Goal: Contribute content

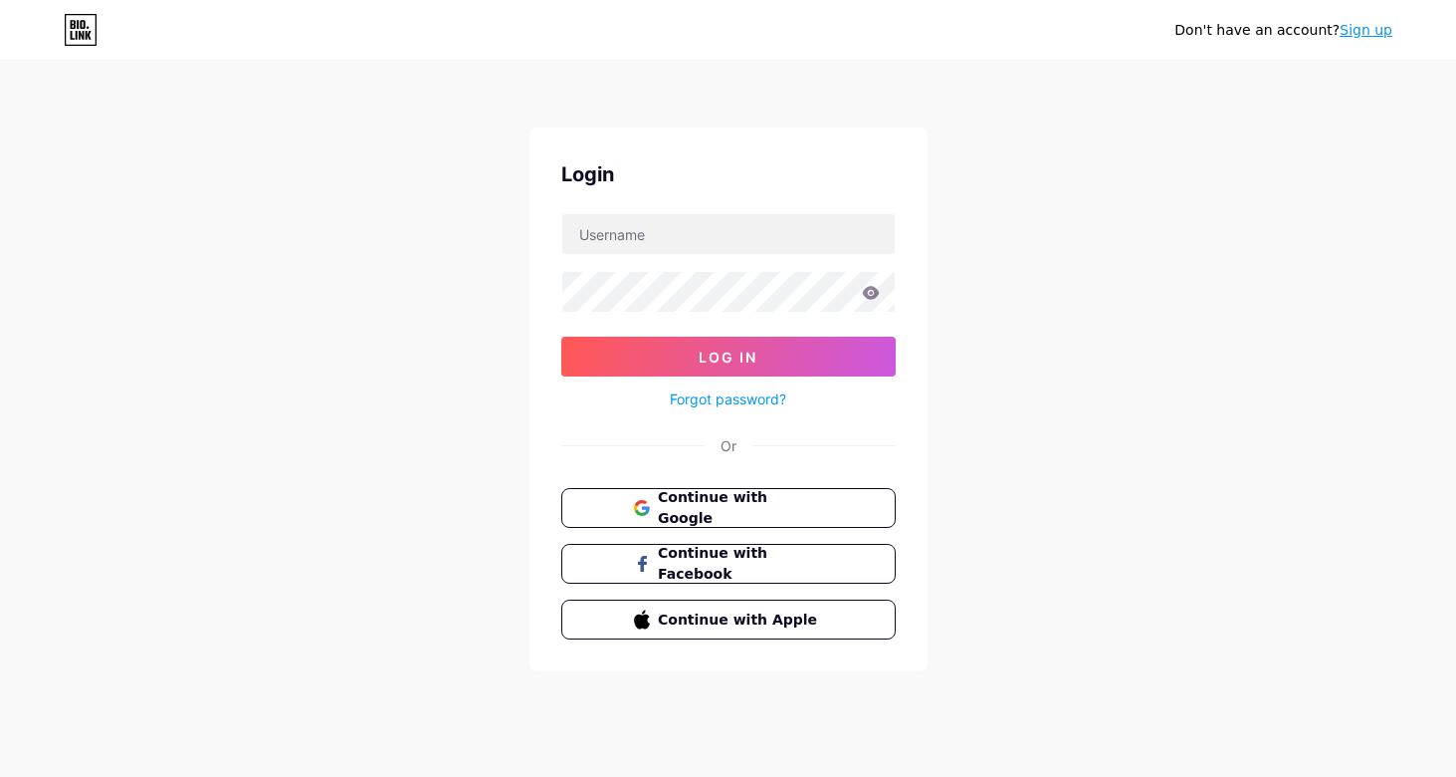
click at [741, 222] on input "text" at bounding box center [728, 234] width 333 height 40
type input "[EMAIL_ADDRESS][DOMAIN_NAME]"
click at [874, 292] on icon at bounding box center [870, 292] width 17 height 13
click at [742, 378] on div "Forgot password?" at bounding box center [728, 393] width 335 height 35
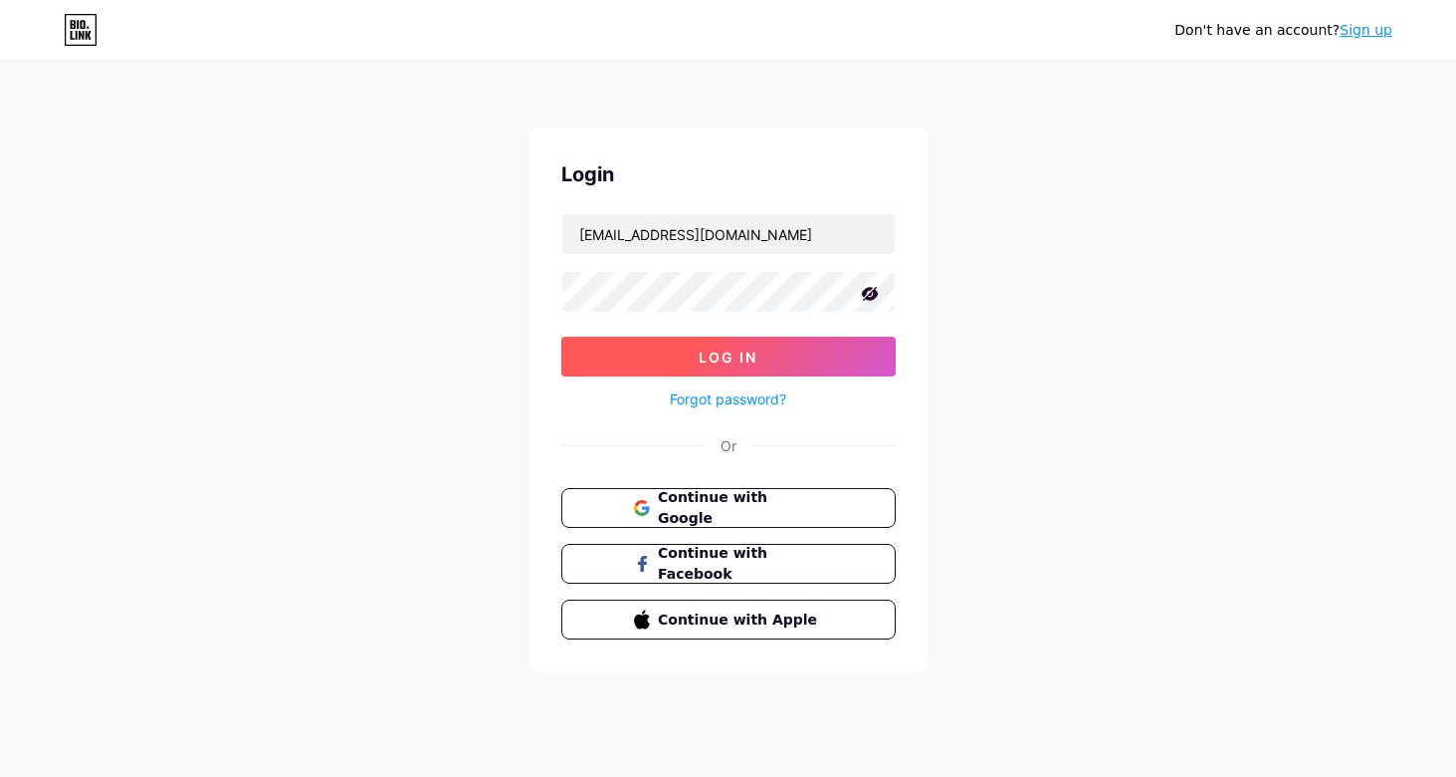
click at [746, 360] on span "Log In" at bounding box center [728, 356] width 59 height 17
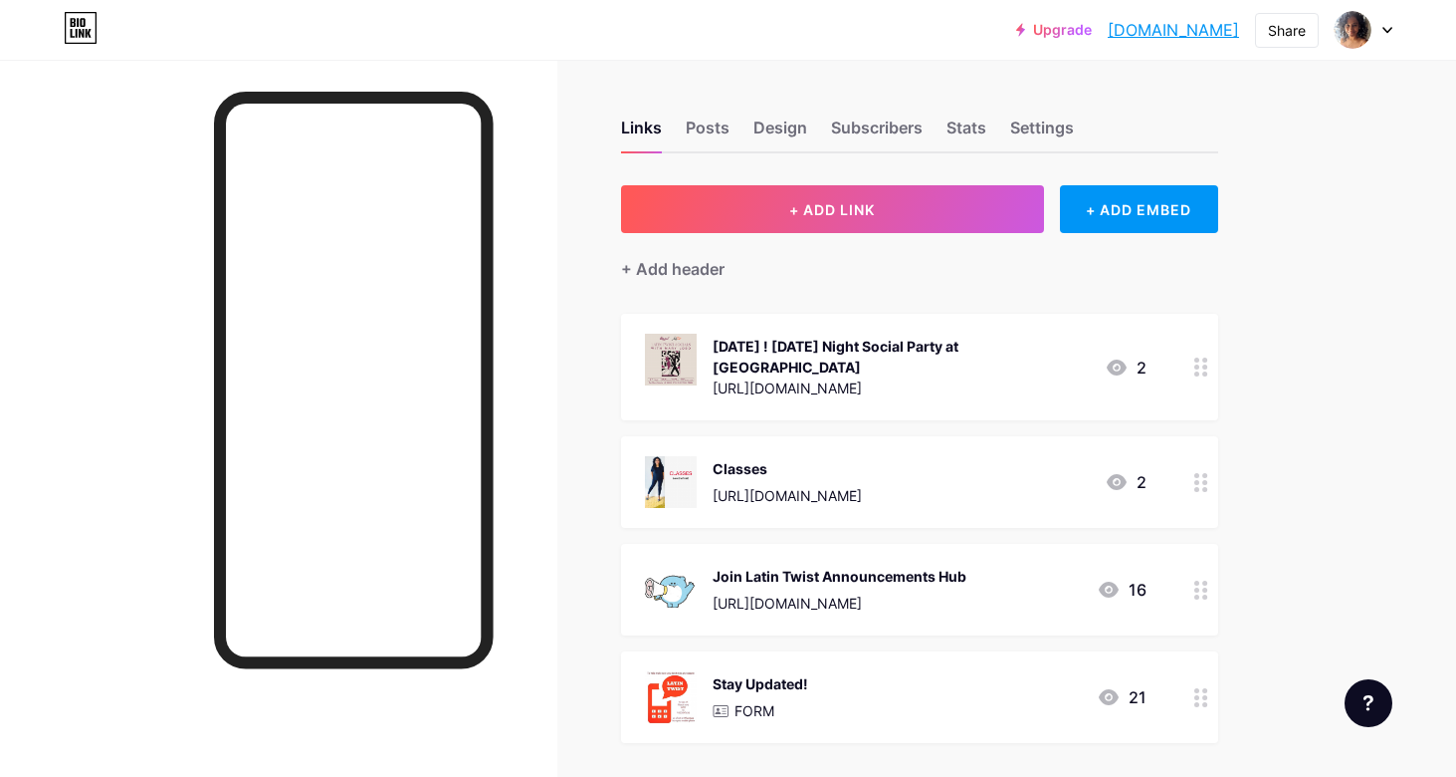
click at [1203, 364] on circle at bounding box center [1205, 366] width 5 height 5
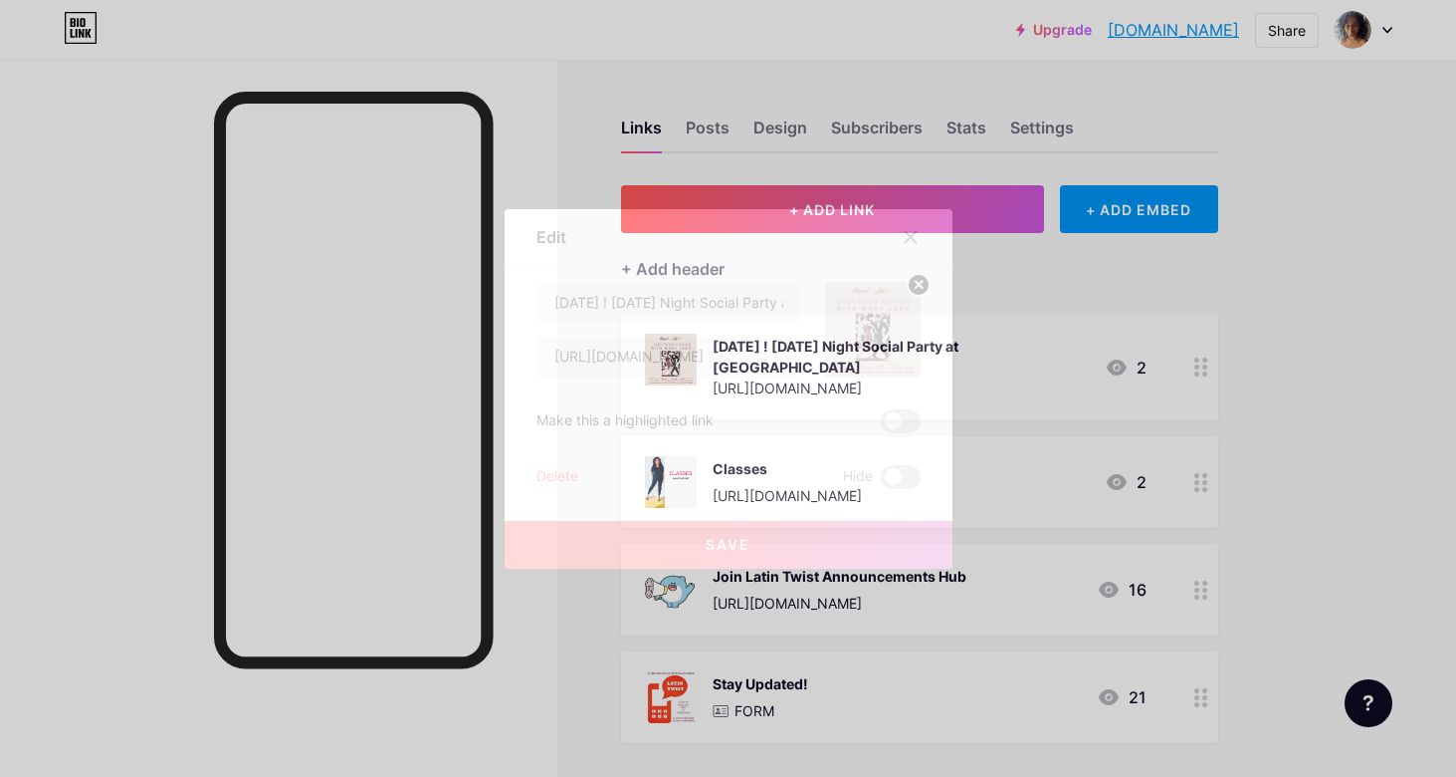
click at [634, 279] on div "Content YouTube Play YouTube video without leaving your page. ADD Vimeo Play Vi…" at bounding box center [729, 377] width 384 height 223
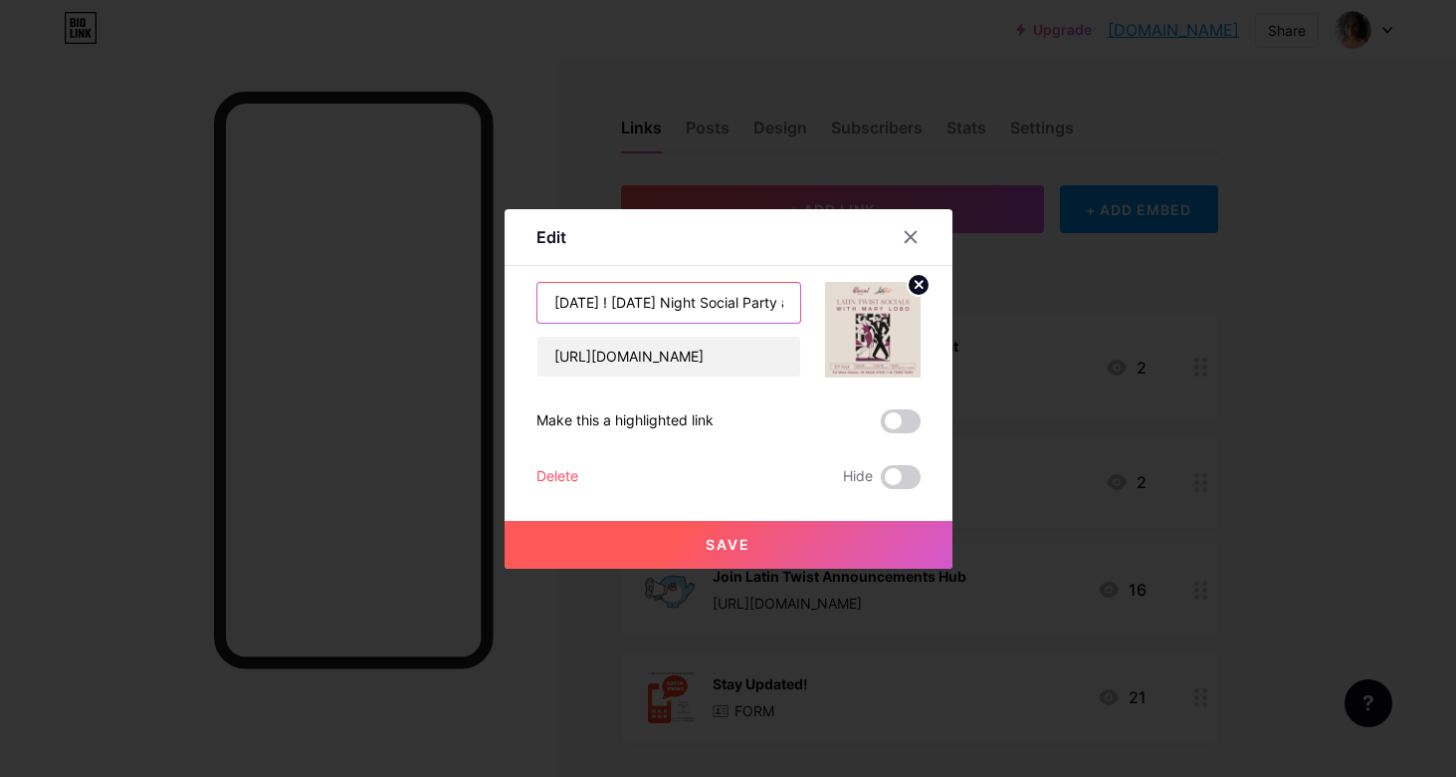
click at [603, 317] on input "[DATE] ! [DATE] Night Social Party at [GEOGRAPHIC_DATA]" at bounding box center [669, 303] width 263 height 40
drag, startPoint x: 609, startPoint y: 302, endPoint x: 594, endPoint y: 302, distance: 14.9
click at [594, 302] on input "[DATE] ! [DATE] Night Social Party at [GEOGRAPHIC_DATA]" at bounding box center [669, 303] width 263 height 40
click at [573, 302] on input "[DATE] ! [DATE] Night Social Party at [GEOGRAPHIC_DATA]" at bounding box center [669, 303] width 263 height 40
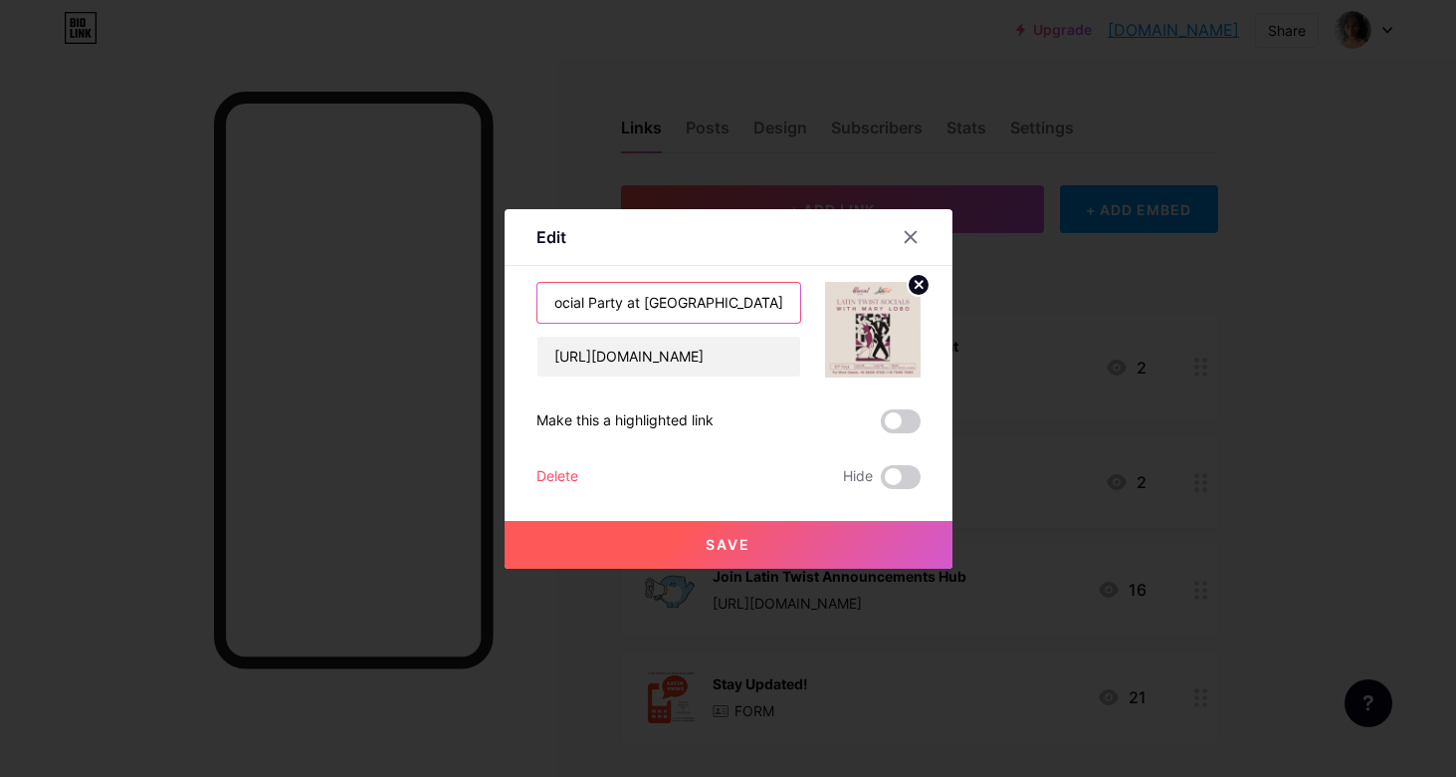
drag, startPoint x: 699, startPoint y: 303, endPoint x: 798, endPoint y: 303, distance: 99.6
click at [798, 303] on input "[DATE] ! [DATE] Night Social Party at [GEOGRAPHIC_DATA]" at bounding box center [669, 303] width 263 height 40
click at [679, 302] on input "[DATE] ! [DATE] Night Social Party at [GEOGRAPHIC_DATA]" at bounding box center [669, 303] width 263 height 40
drag, startPoint x: 665, startPoint y: 301, endPoint x: 798, endPoint y: 302, distance: 133.4
click at [798, 302] on input "[DATE] ! [DATE] Night Social Party at [GEOGRAPHIC_DATA]" at bounding box center [669, 303] width 263 height 40
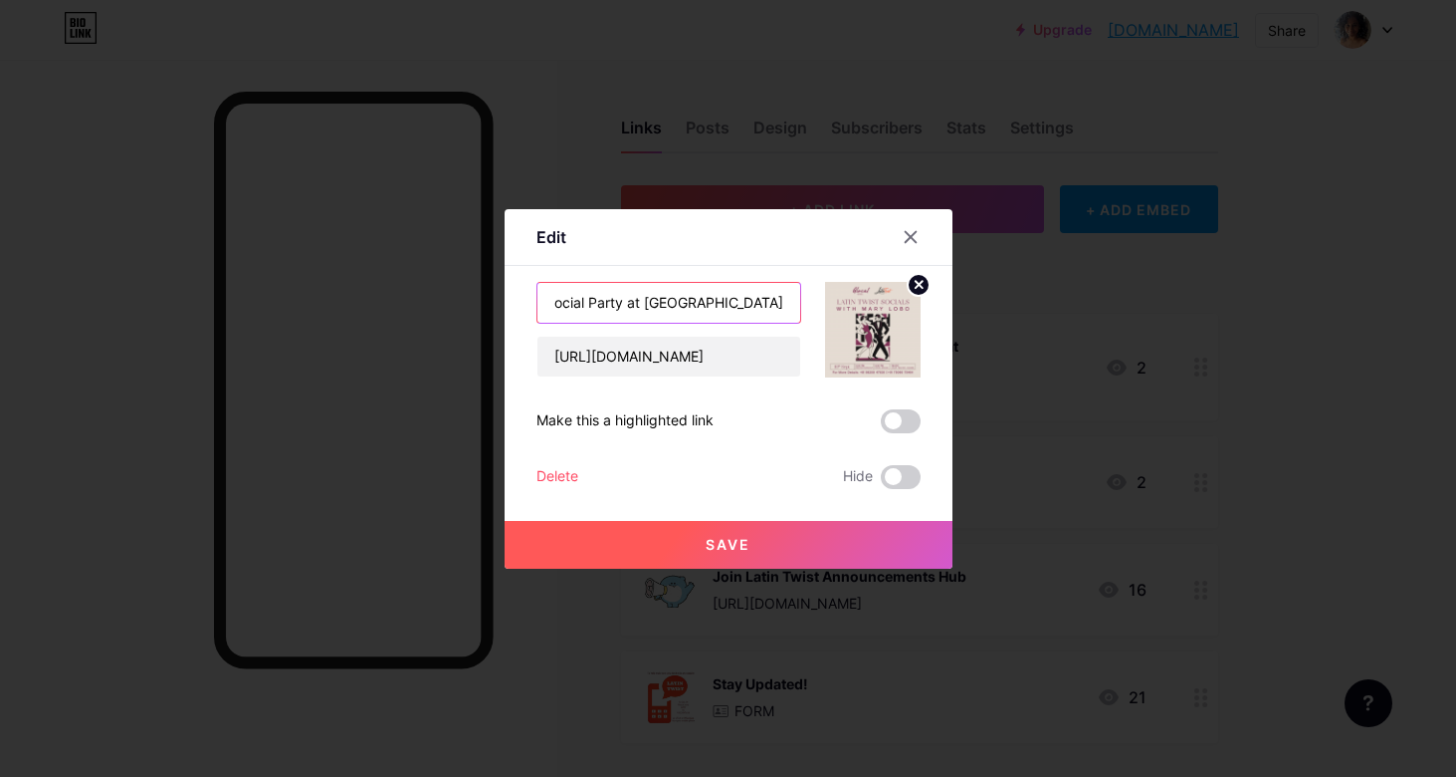
type input "[DATE] ! [DATE] Night Social Party at [GEOGRAPHIC_DATA]"
click at [914, 279] on circle at bounding box center [919, 285] width 22 height 22
click at [891, 326] on rect at bounding box center [883, 330] width 18 height 12
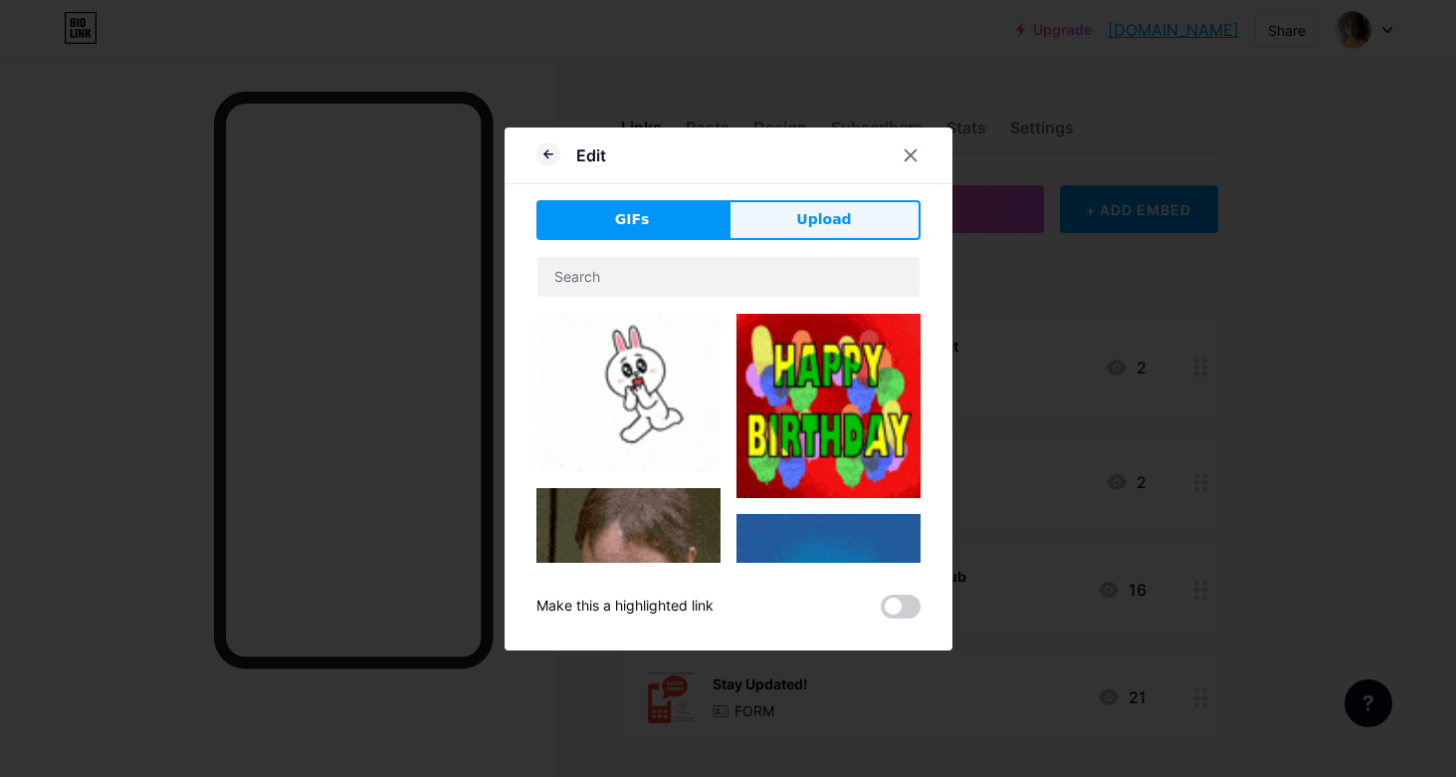
click at [846, 227] on span "Upload" at bounding box center [823, 219] width 55 height 21
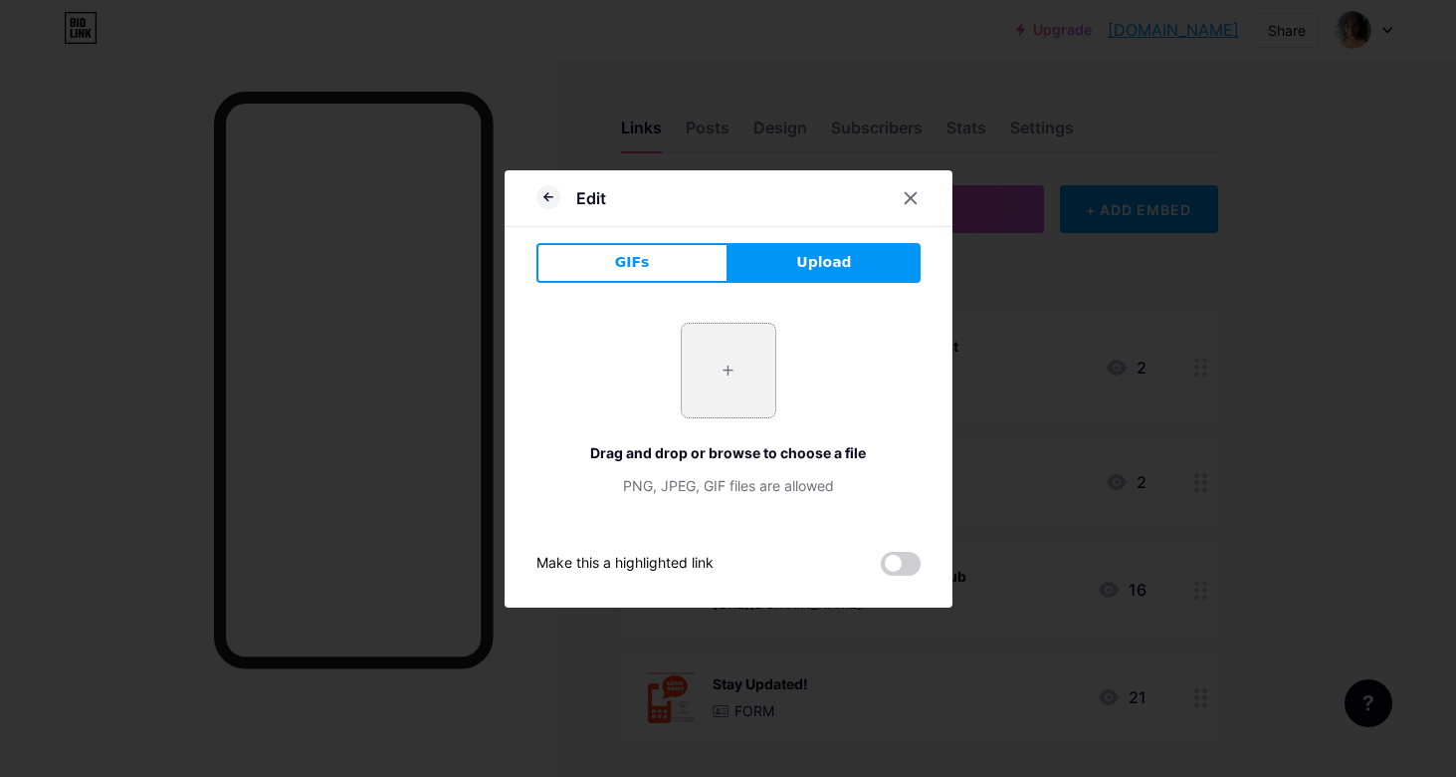
click at [750, 385] on input "file" at bounding box center [729, 371] width 94 height 94
type input "C:\fakepath\WED 17 POST.jpg"
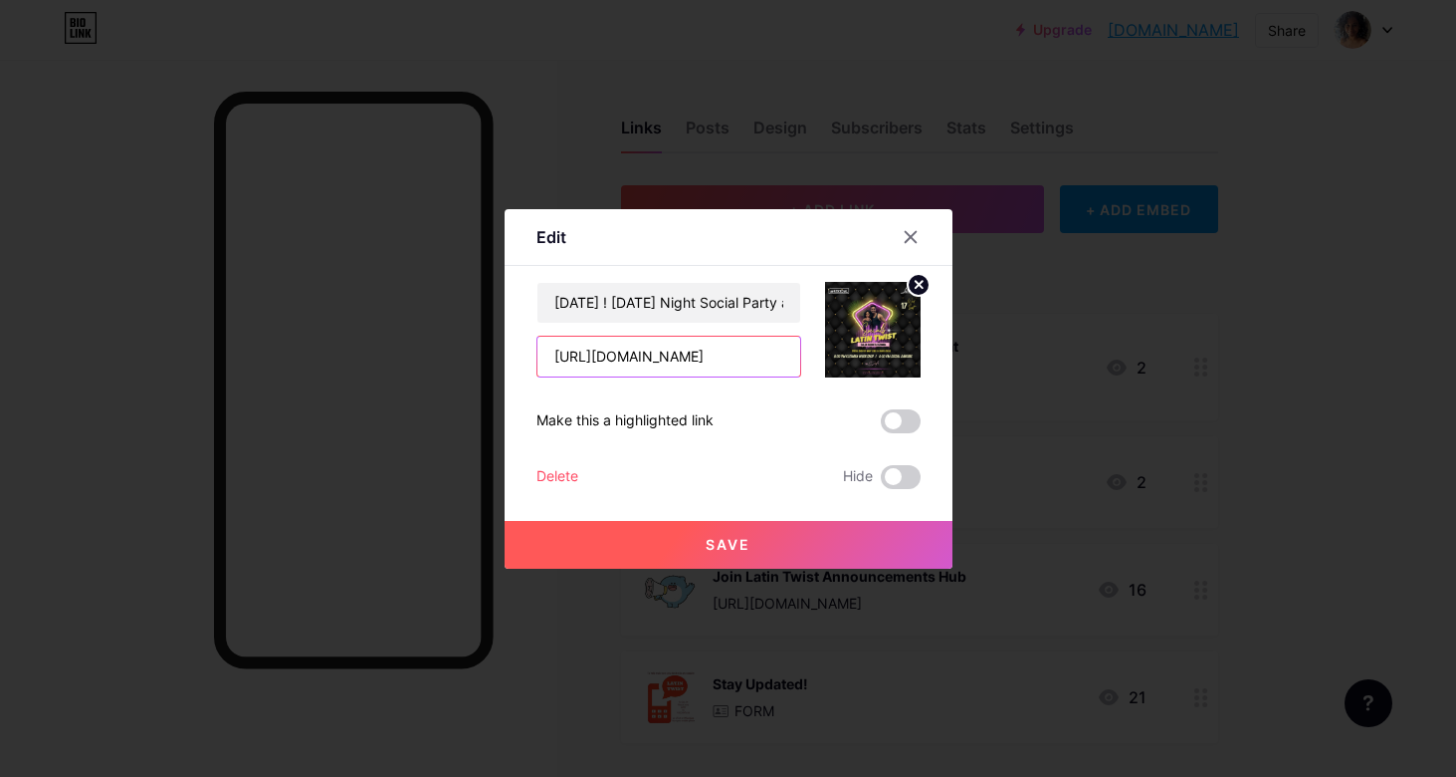
click at [716, 359] on input "[URL][DOMAIN_NAME]" at bounding box center [669, 356] width 263 height 40
drag, startPoint x: 558, startPoint y: 358, endPoint x: 814, endPoint y: 358, distance: 256.8
click at [815, 358] on div "[DATE] ! [DATE] Night Social Party at [GEOGRAPHIC_DATA] [URL][DOMAIN_NAME]" at bounding box center [729, 330] width 384 height 96
click at [620, 359] on input "[URL][DOMAIN_NAME]" at bounding box center [669, 356] width 263 height 40
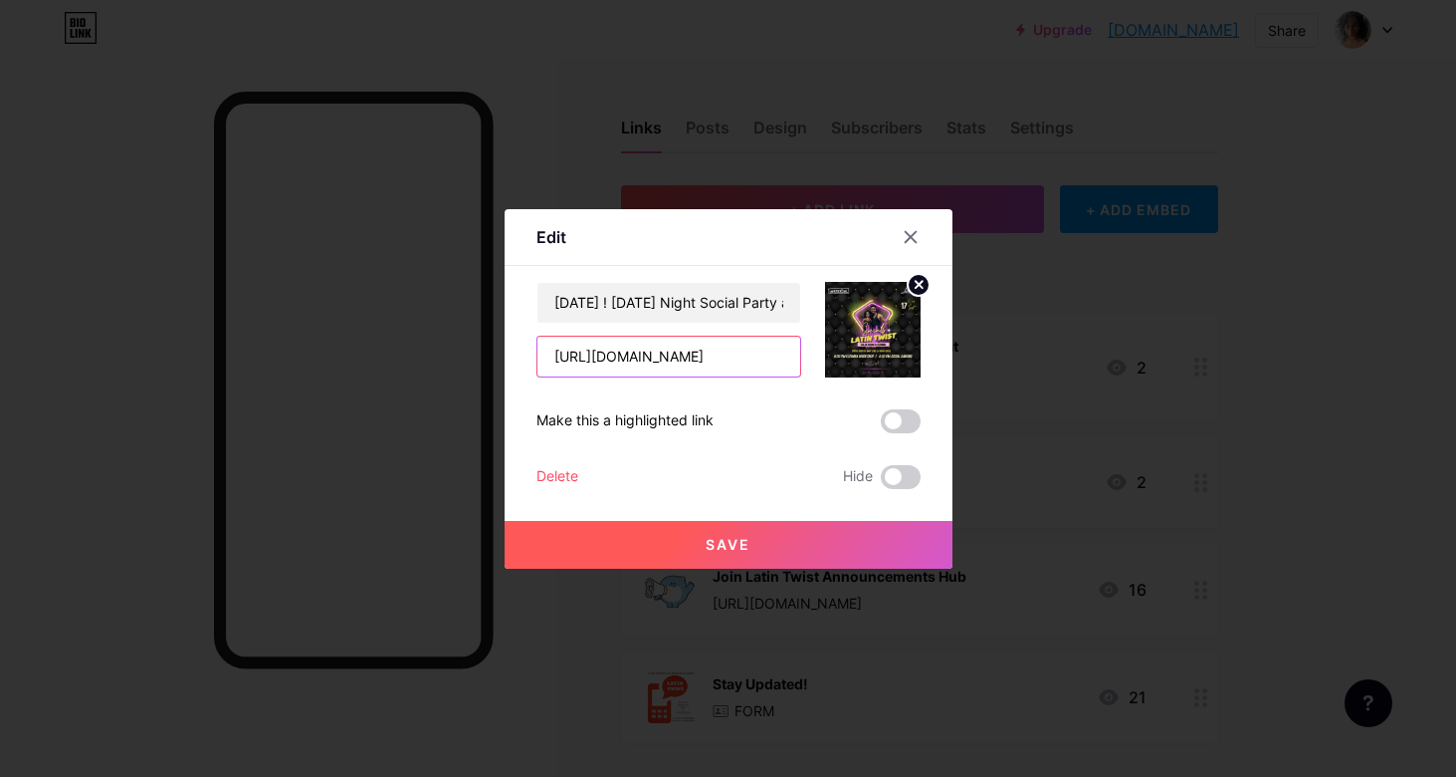
drag, startPoint x: 552, startPoint y: 351, endPoint x: 818, endPoint y: 347, distance: 266.8
click at [818, 350] on div "[DATE] ! [DATE] Night Social Party at [GEOGRAPHIC_DATA] [URL][DOMAIN_NAME]" at bounding box center [729, 330] width 384 height 96
paste input "[URL][DOMAIN_NAME]"
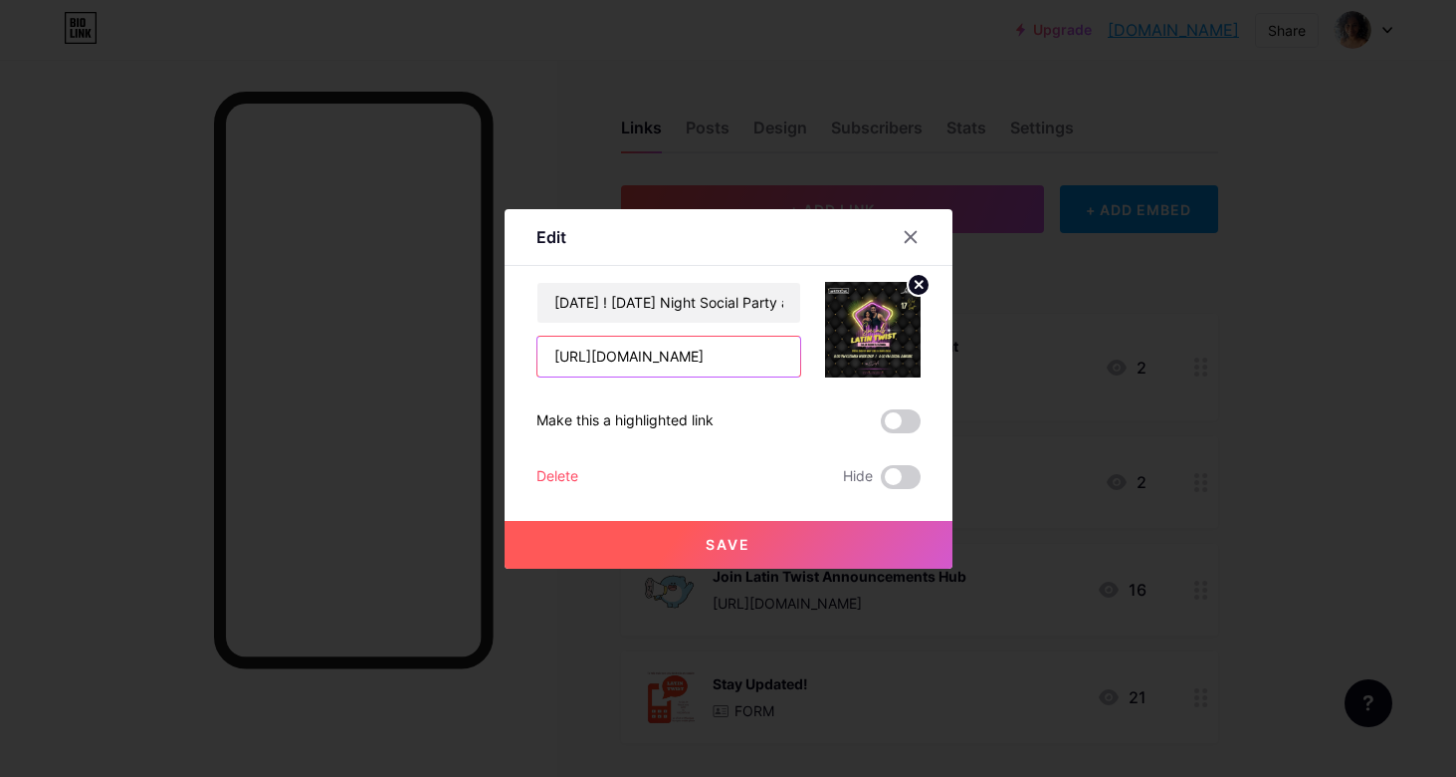
type input "[URL][DOMAIN_NAME]"
click at [798, 542] on button "Save" at bounding box center [729, 545] width 448 height 48
